Goal: Information Seeking & Learning: Learn about a topic

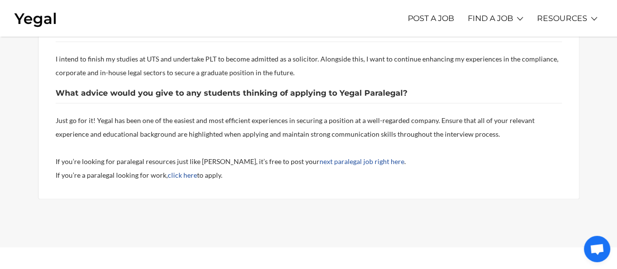
scroll to position [950, 0]
click at [176, 132] on span "Just go for it! Yegal has been one of the easiest and most efficient experience…" at bounding box center [295, 127] width 479 height 22
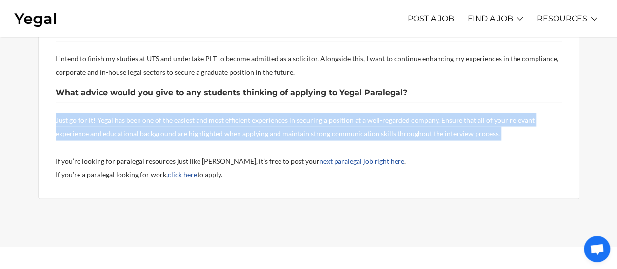
click at [176, 132] on span "Just go for it! Yegal has been one of the easiest and most efficient experience…" at bounding box center [295, 127] width 479 height 22
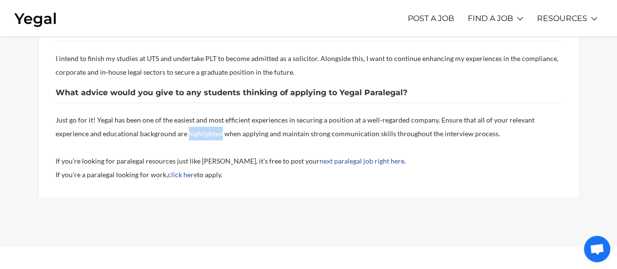
click at [176, 132] on span "Just go for it! Yegal has been one of the easiest and most efficient experience…" at bounding box center [295, 127] width 479 height 22
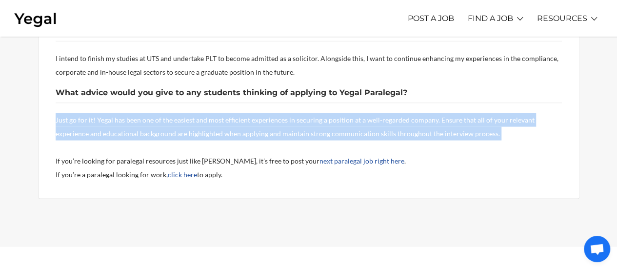
click at [176, 132] on span "Just go for it! Yegal has been one of the easiest and most efficient experience…" at bounding box center [295, 127] width 479 height 22
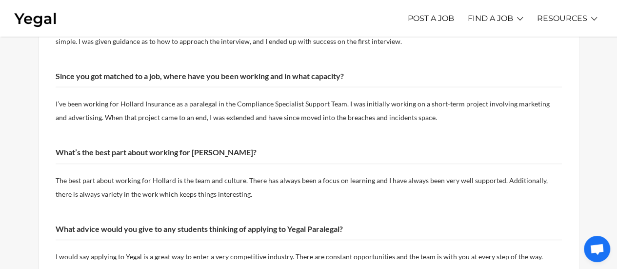
scroll to position [640, 0]
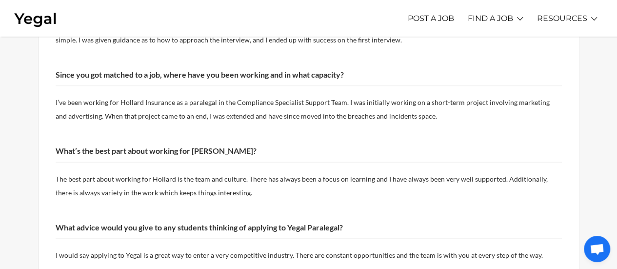
click at [203, 172] on p "The best part about working for Hollard is the team and culture. There has alwa…" at bounding box center [309, 185] width 507 height 27
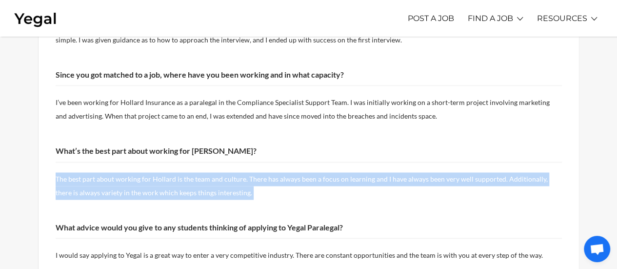
click at [203, 172] on p "The best part about working for Hollard is the team and culture. There has alwa…" at bounding box center [309, 185] width 507 height 27
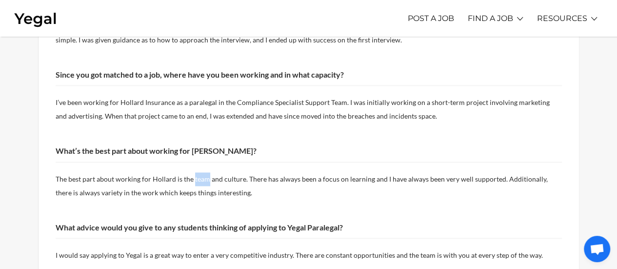
click at [203, 172] on p "The best part about working for Hollard is the team and culture. There has alwa…" at bounding box center [309, 185] width 507 height 27
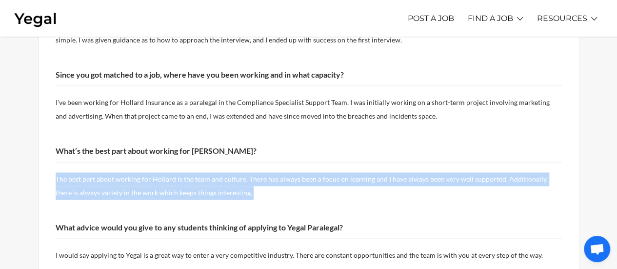
click at [203, 172] on p "The best part about working for Hollard is the team and culture. There has alwa…" at bounding box center [309, 185] width 507 height 27
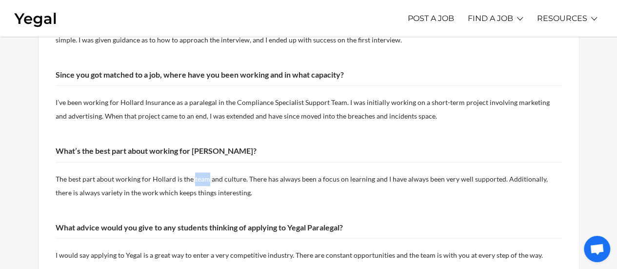
click at [203, 172] on p "The best part about working for Hollard is the team and culture. There has alwa…" at bounding box center [309, 185] width 507 height 27
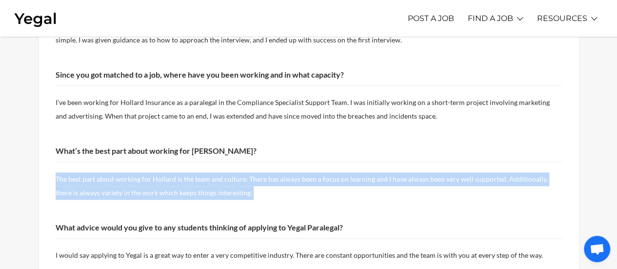
click at [203, 172] on p "The best part about working for Hollard is the team and culture. There has alwa…" at bounding box center [309, 185] width 507 height 27
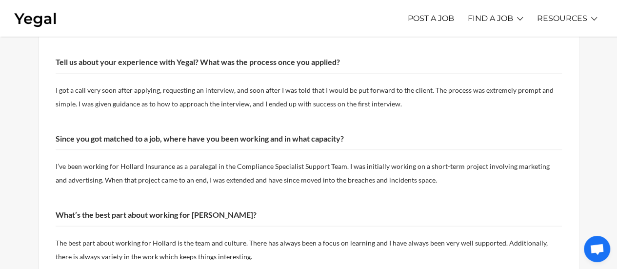
scroll to position [576, 0]
click at [219, 160] on p "I’ve been working for Hollard Insurance as a paralegal in the Compliance Specia…" at bounding box center [309, 173] width 507 height 27
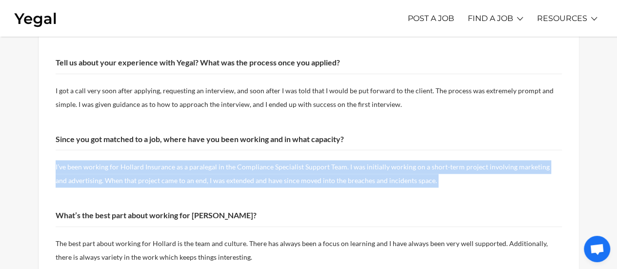
click at [219, 160] on p "I’ve been working for Hollard Insurance as a paralegal in the Compliance Specia…" at bounding box center [309, 173] width 507 height 27
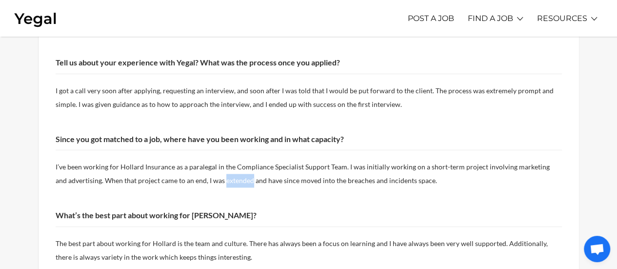
click at [219, 160] on p "I’ve been working for Hollard Insurance as a paralegal in the Compliance Specia…" at bounding box center [309, 173] width 507 height 27
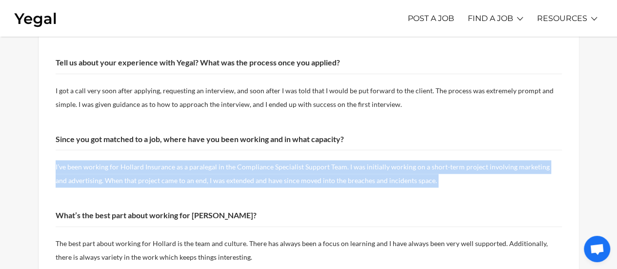
click at [219, 160] on p "I’ve been working for Hollard Insurance as a paralegal in the Compliance Specia…" at bounding box center [309, 173] width 507 height 27
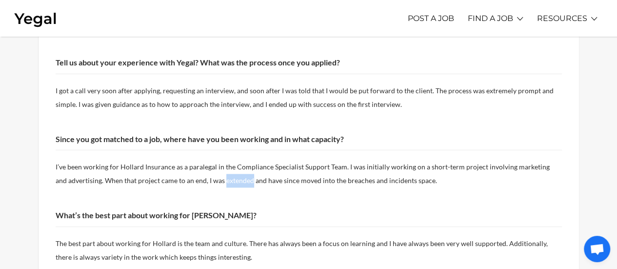
click at [219, 160] on p "I’ve been working for Hollard Insurance as a paralegal in the Compliance Specia…" at bounding box center [309, 173] width 507 height 27
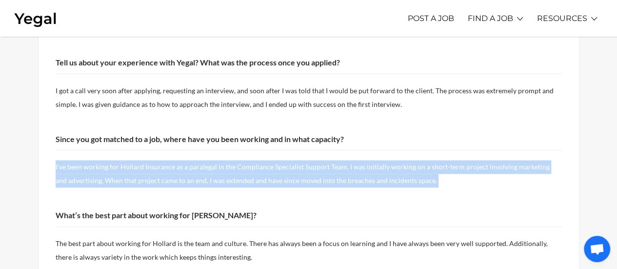
click at [219, 160] on p "I’ve been working for Hollard Insurance as a paralegal in the Compliance Specia…" at bounding box center [309, 173] width 507 height 27
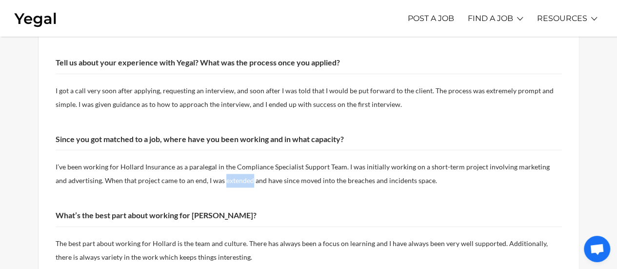
click at [219, 160] on p "I’ve been working for Hollard Insurance as a paralegal in the Compliance Specia…" at bounding box center [309, 173] width 507 height 27
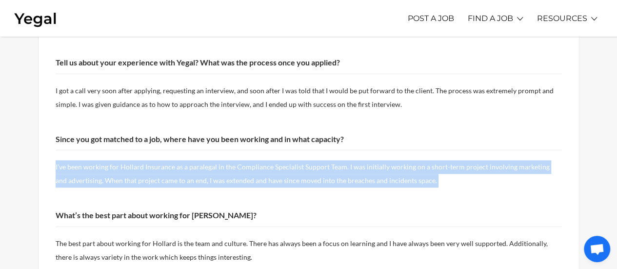
click at [219, 160] on p "I’ve been working for Hollard Insurance as a paralegal in the Compliance Specia…" at bounding box center [309, 173] width 507 height 27
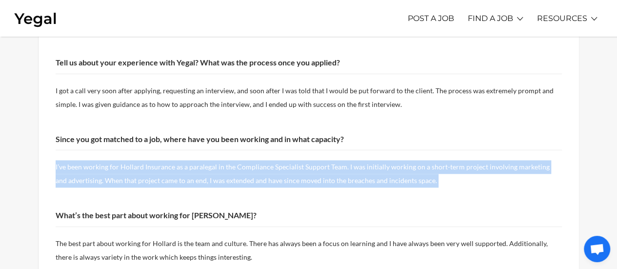
click at [219, 160] on p "I’ve been working for Hollard Insurance as a paralegal in the Compliance Specia…" at bounding box center [309, 173] width 507 height 27
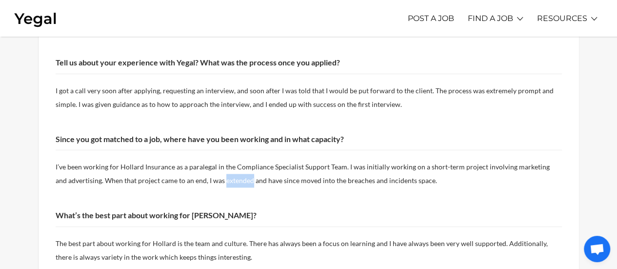
click at [219, 160] on p "I’ve been working for Hollard Insurance as a paralegal in the Compliance Specia…" at bounding box center [309, 173] width 507 height 27
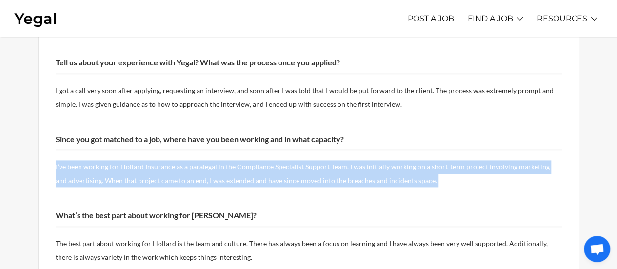
click at [219, 160] on p "I’ve been working for Hollard Insurance as a paralegal in the Compliance Specia…" at bounding box center [309, 173] width 507 height 27
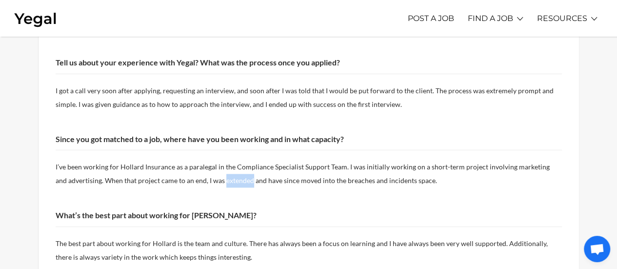
click at [219, 160] on p "I’ve been working for Hollard Insurance as a paralegal in the Compliance Specia…" at bounding box center [309, 173] width 507 height 27
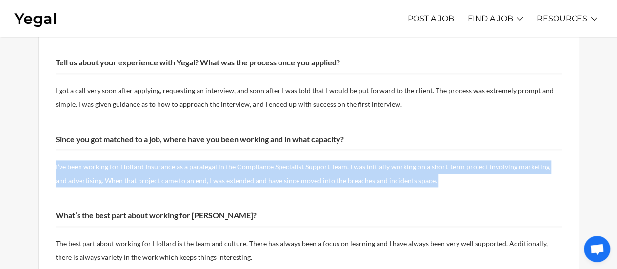
click at [219, 160] on p "I’ve been working for Hollard Insurance as a paralegal in the Compliance Specia…" at bounding box center [309, 173] width 507 height 27
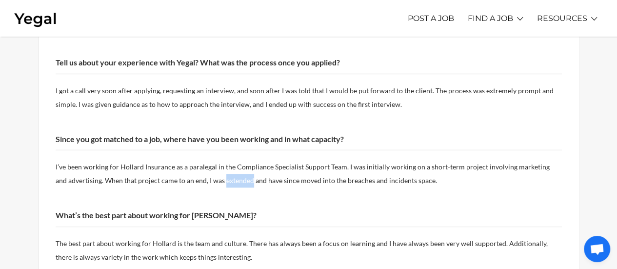
click at [219, 160] on p "I’ve been working for Hollard Insurance as a paralegal in the Compliance Specia…" at bounding box center [309, 173] width 507 height 27
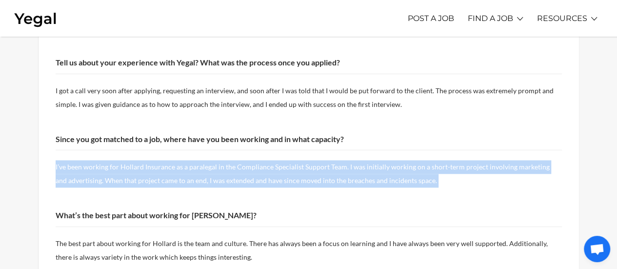
click at [219, 160] on p "I’ve been working for Hollard Insurance as a paralegal in the Compliance Specia…" at bounding box center [309, 173] width 507 height 27
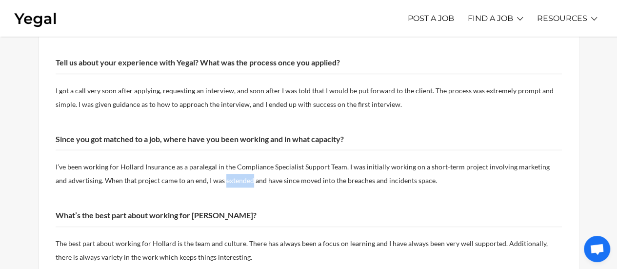
click at [219, 160] on p "I’ve been working for Hollard Insurance as a paralegal in the Compliance Specia…" at bounding box center [309, 173] width 507 height 27
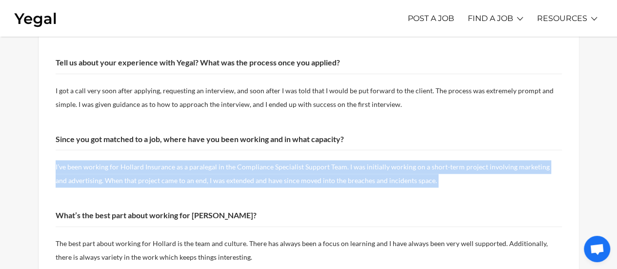
click at [219, 160] on p "I’ve been working for Hollard Insurance as a paralegal in the Compliance Specia…" at bounding box center [309, 173] width 507 height 27
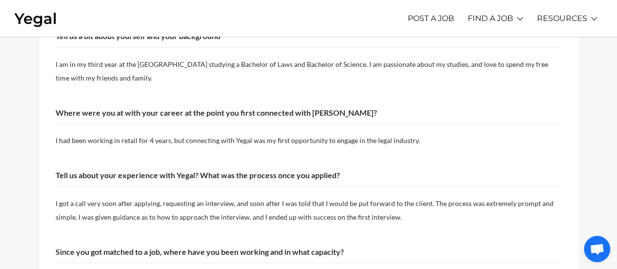
scroll to position [461, 0]
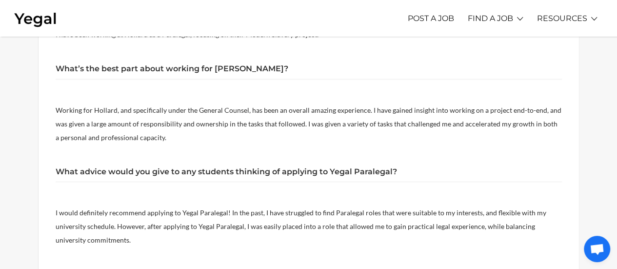
scroll to position [829, 0]
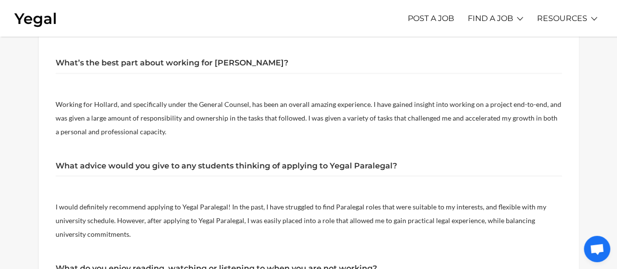
click at [226, 108] on p "Working for Hollard, and specifically under the General Counsel, has been an ov…" at bounding box center [309, 117] width 507 height 41
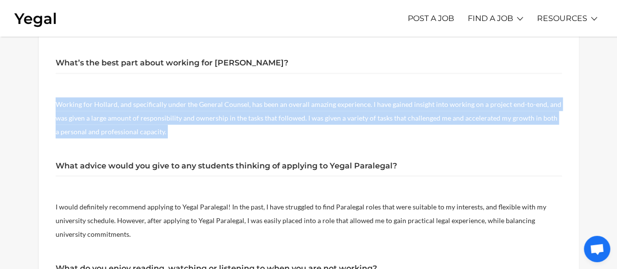
click at [226, 108] on p "Working for Hollard, and specifically under the General Counsel, has been an ov…" at bounding box center [309, 117] width 507 height 41
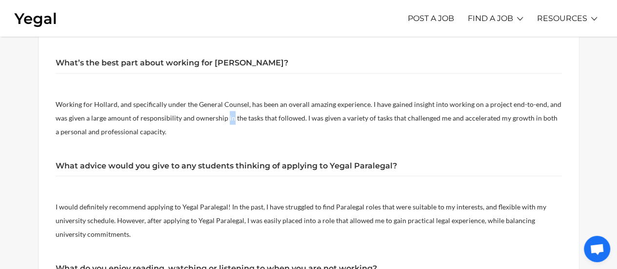
click at [226, 108] on p "Working for Hollard, and specifically under the General Counsel, has been an ov…" at bounding box center [309, 117] width 507 height 41
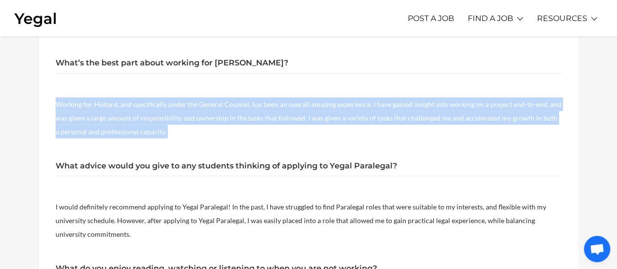
click at [226, 108] on p "Working for Hollard, and specifically under the General Counsel, has been an ov…" at bounding box center [309, 117] width 507 height 41
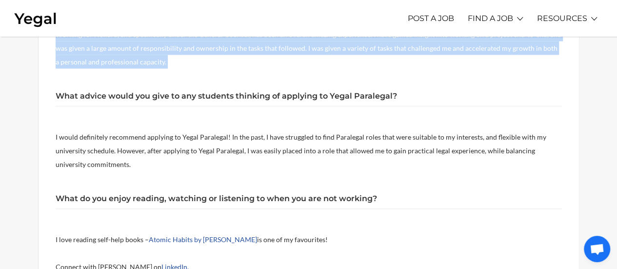
scroll to position [899, 0]
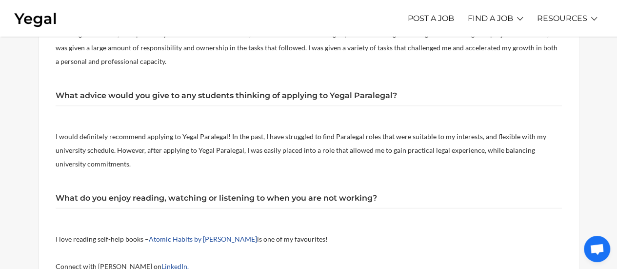
click at [227, 130] on p "I would definitely recommend applying to Yegal Paralegal! In the past, I have s…" at bounding box center [309, 149] width 507 height 41
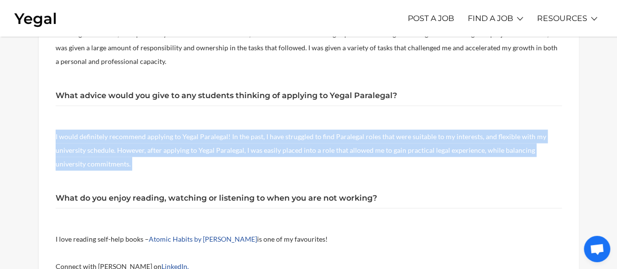
click at [227, 130] on p "I would definitely recommend applying to Yegal Paralegal! In the past, I have s…" at bounding box center [309, 149] width 507 height 41
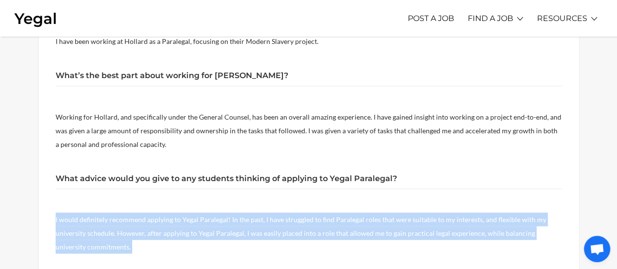
scroll to position [815, 0]
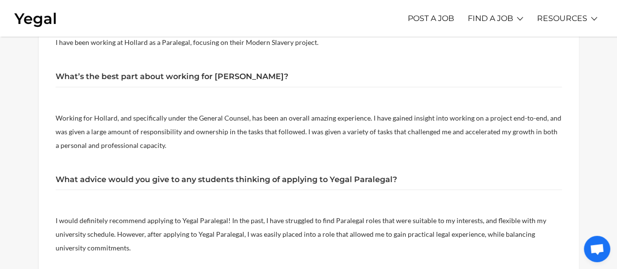
click at [257, 111] on p "Working for Hollard, and specifically under the General Counsel, has been an ov…" at bounding box center [309, 131] width 507 height 41
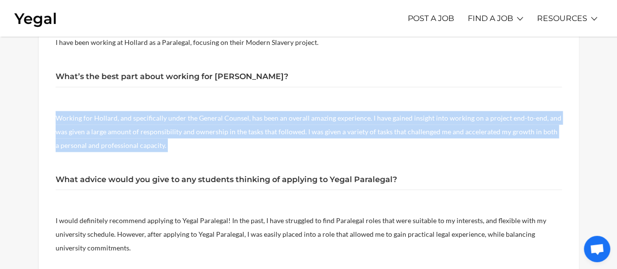
click at [257, 111] on p "Working for Hollard, and specifically under the General Counsel, has been an ov…" at bounding box center [309, 131] width 507 height 41
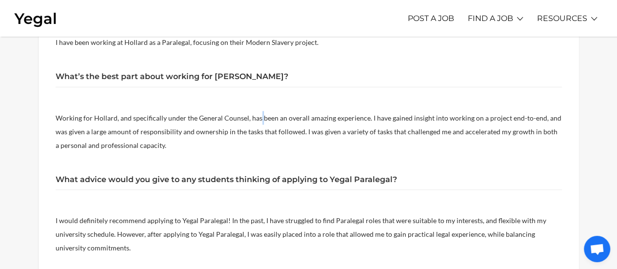
click at [257, 111] on p "Working for Hollard, and specifically under the General Counsel, has been an ov…" at bounding box center [309, 131] width 507 height 41
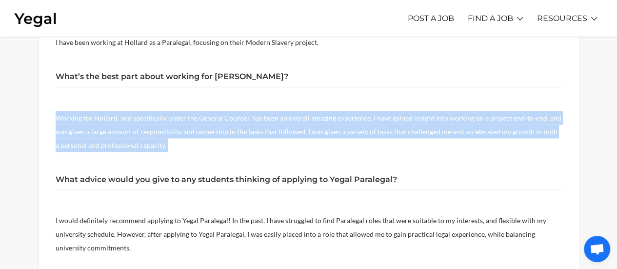
click at [257, 111] on p "Working for Hollard, and specifically under the General Counsel, has been an ov…" at bounding box center [309, 131] width 507 height 41
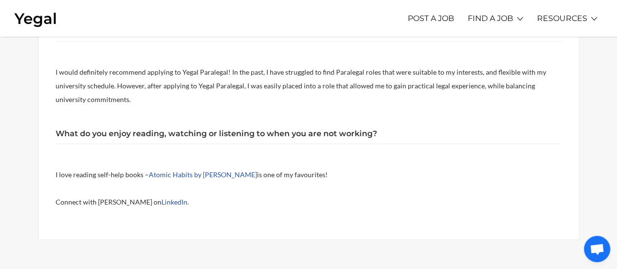
scroll to position [964, 0]
click at [162, 197] on link "LinkedIn." at bounding box center [175, 201] width 27 height 8
